Goal: Check status: Check status

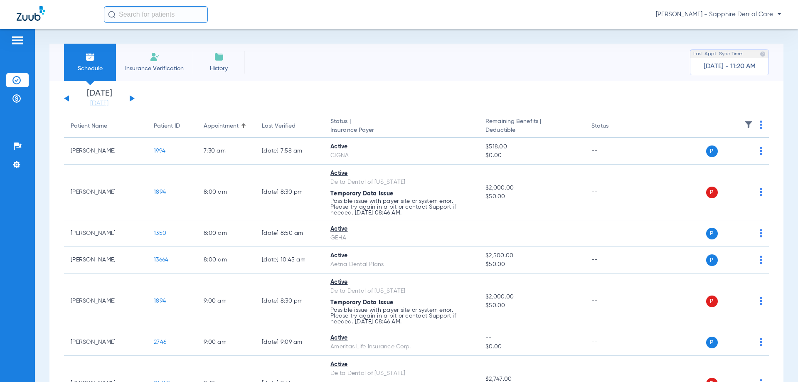
click at [169, 23] on div "[PERSON_NAME] - Sapphire Dental Care" at bounding box center [399, 14] width 798 height 29
click at [169, 15] on input "text" at bounding box center [156, 14] width 104 height 17
drag, startPoint x: 158, startPoint y: 16, endPoint x: 83, endPoint y: 2, distance: 76.2
click at [83, 2] on div "[PERSON_NAME] No search results [PERSON_NAME] - Sapphire Dental Care" at bounding box center [399, 14] width 798 height 29
click at [182, 15] on input "[PERSON_NAME]" at bounding box center [156, 14] width 104 height 17
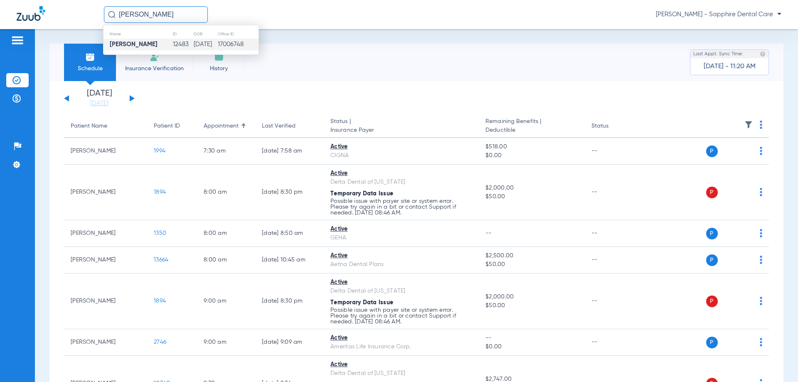
type input "[PERSON_NAME]"
click at [172, 43] on td "12483" at bounding box center [182, 45] width 21 height 12
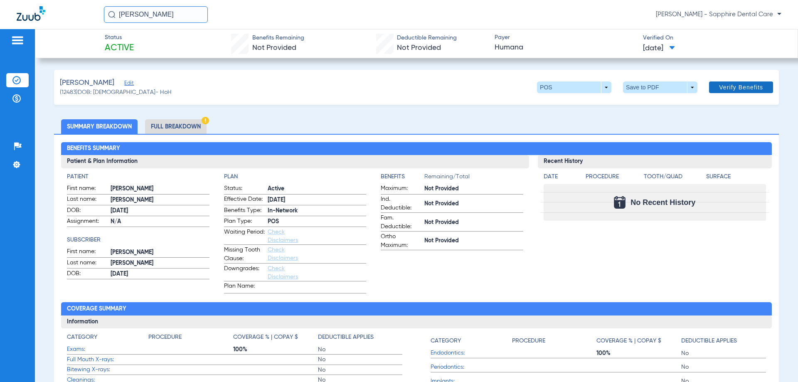
click at [717, 81] on span at bounding box center [741, 87] width 64 height 20
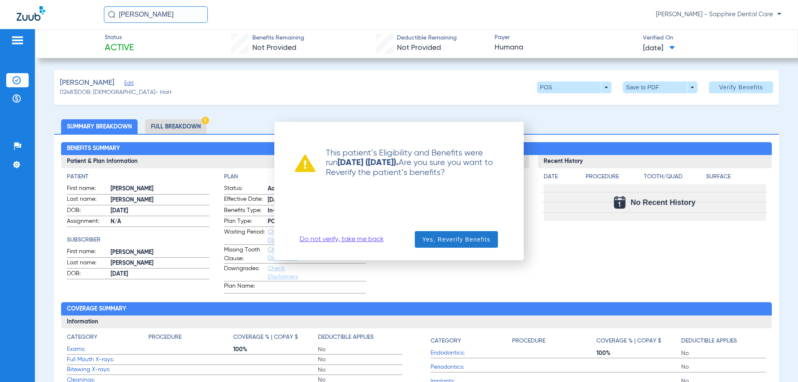
click at [475, 242] on span "Yes, Reverify Benefits" at bounding box center [456, 239] width 68 height 8
